Goal: Find specific page/section: Find specific page/section

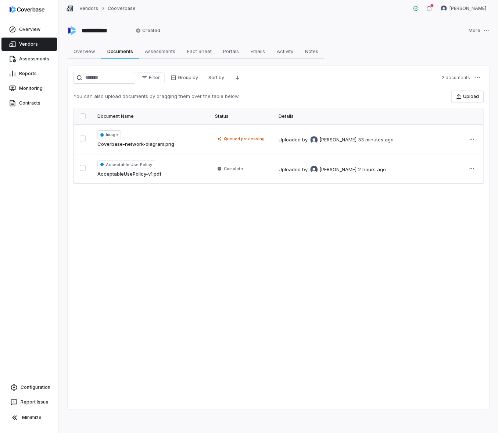
click at [196, 218] on div "Filter Group by Sort by 2 documents You can also upload documents by dragging t…" at bounding box center [279, 237] width 422 height 343
click at [460, 94] on icon "button" at bounding box center [459, 96] width 6 height 6
click at [324, 138] on span "[PERSON_NAME]" at bounding box center [337, 139] width 37 height 7
